Goal: Task Accomplishment & Management: Complete application form

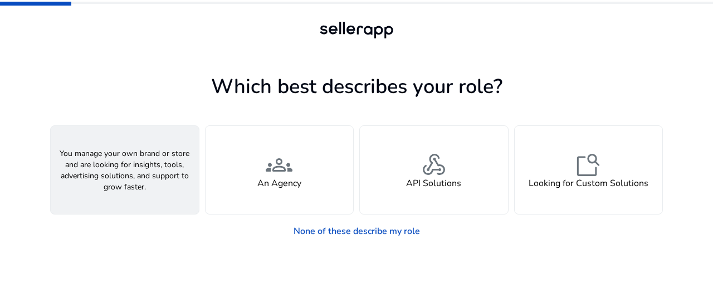
click at [136, 174] on span "person" at bounding box center [124, 164] width 27 height 27
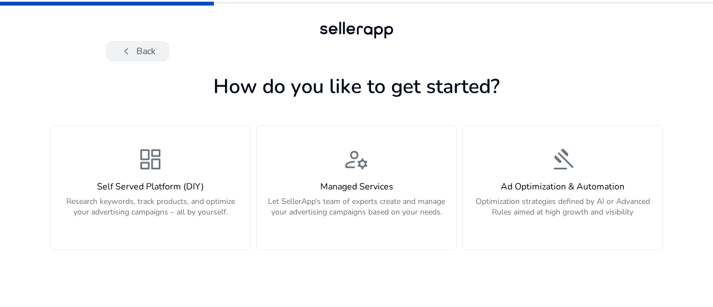
click at [140, 43] on button "chevron_left Back" at bounding box center [137, 51] width 63 height 20
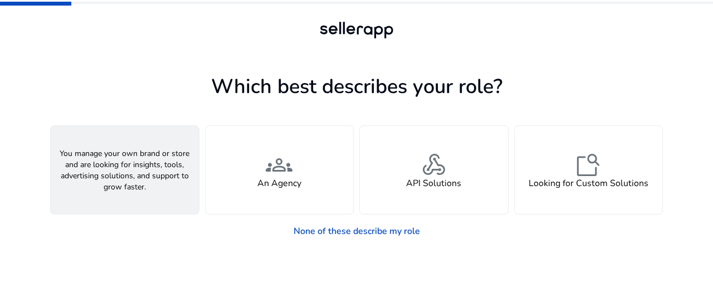
click at [132, 162] on span "person" at bounding box center [124, 164] width 27 height 27
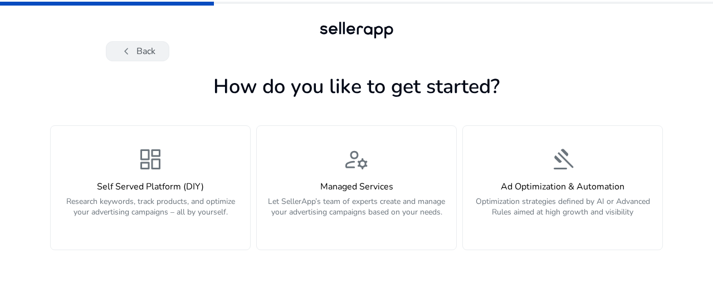
click at [126, 56] on span "chevron_left" at bounding box center [126, 51] width 13 height 13
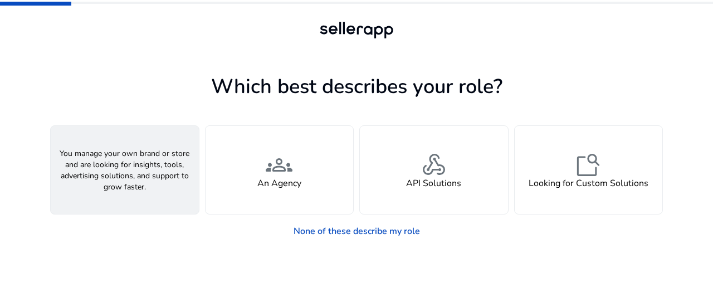
click at [108, 157] on div "person A Seller" at bounding box center [125, 170] width 148 height 88
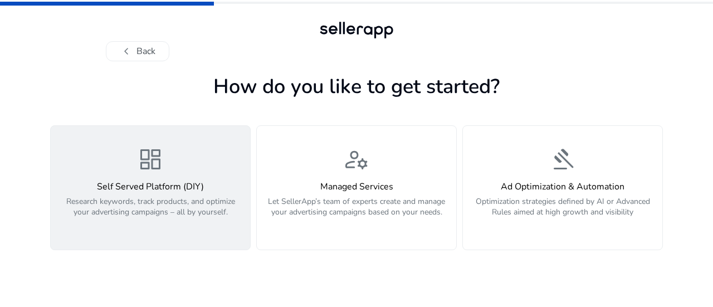
click at [146, 170] on span "dashboard" at bounding box center [150, 159] width 27 height 27
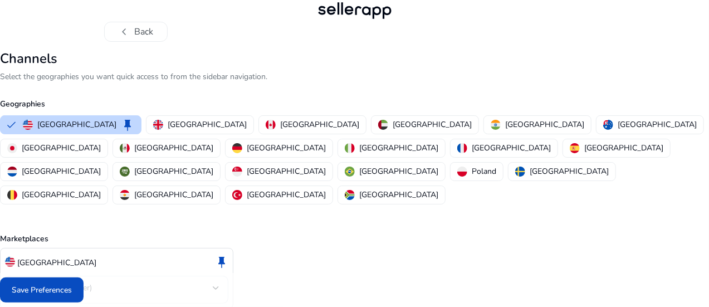
scroll to position [39, 0]
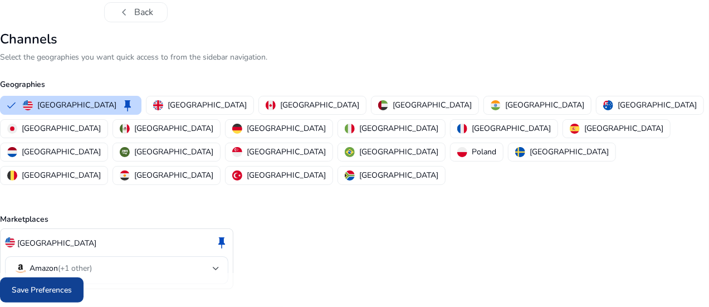
click at [72, 288] on span "Save Preferences" at bounding box center [42, 290] width 60 height 12
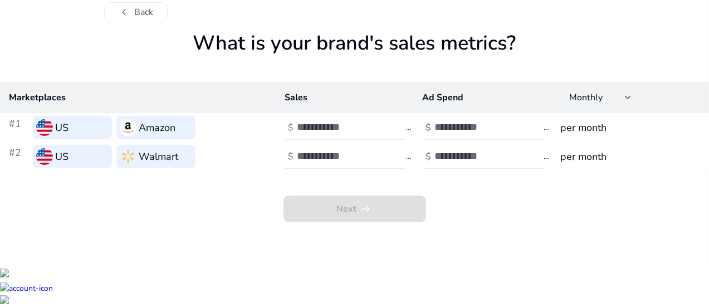
scroll to position [0, 0]
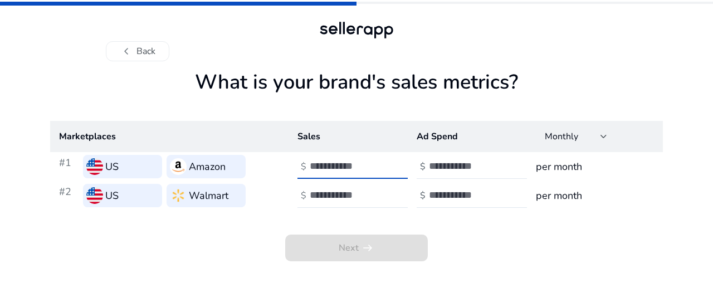
click at [321, 165] on input "number" at bounding box center [347, 166] width 75 height 12
type input "***"
click at [466, 163] on input "number" at bounding box center [466, 166] width 75 height 12
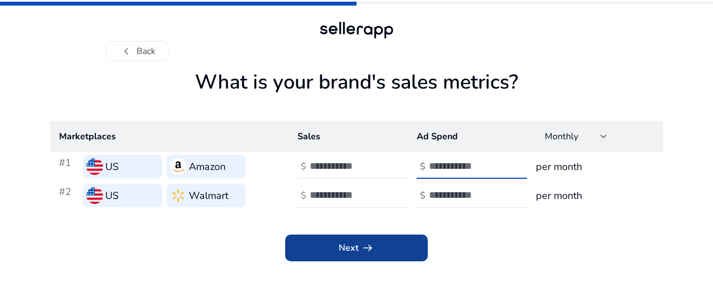
type input "**"
click at [399, 245] on span at bounding box center [356, 247] width 143 height 27
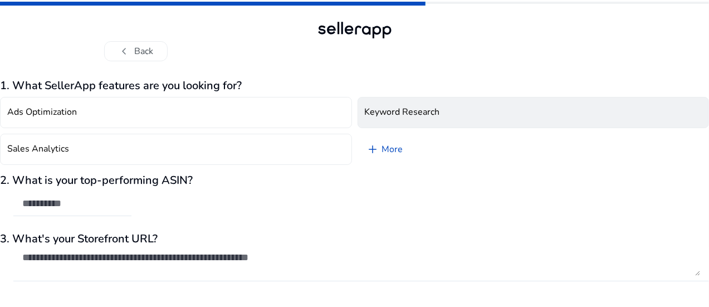
click at [402, 113] on h4 "Keyword Research" at bounding box center [402, 112] width 75 height 11
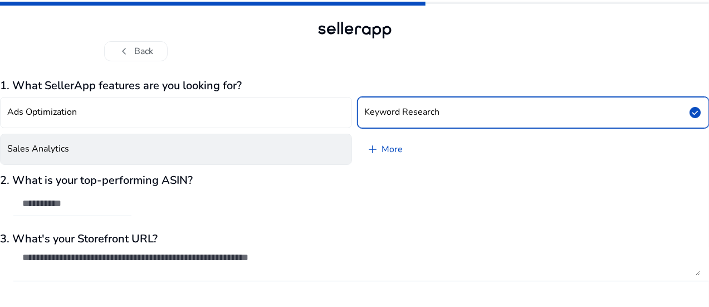
click at [221, 142] on button "Sales Analytics" at bounding box center [176, 149] width 352 height 31
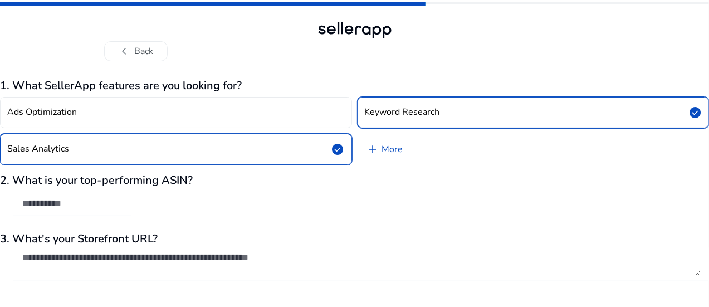
scroll to position [33, 0]
